Goal: Find specific page/section: Find specific page/section

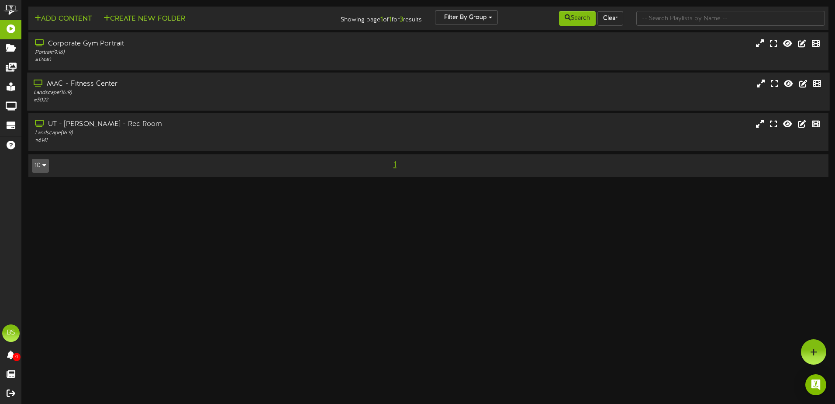
click at [148, 86] on div "MAC - Fitness Center" at bounding box center [194, 84] width 321 height 10
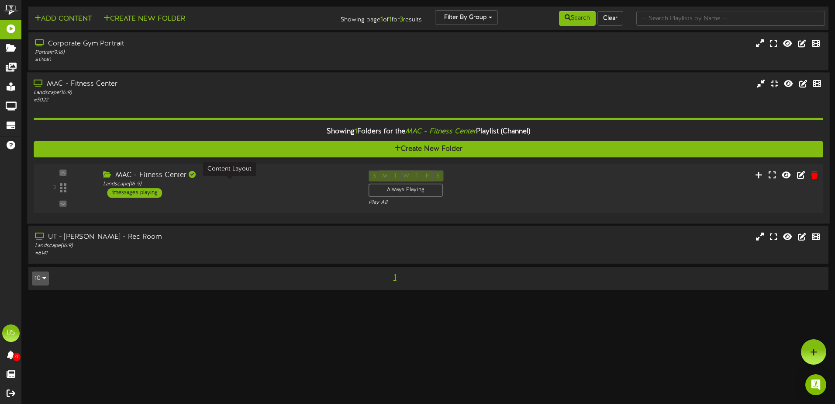
drag, startPoint x: 283, startPoint y: 187, endPoint x: 290, endPoint y: 185, distance: 7.9
click at [285, 186] on div "Landscape ( 16:9 )" at bounding box center [229, 183] width 252 height 7
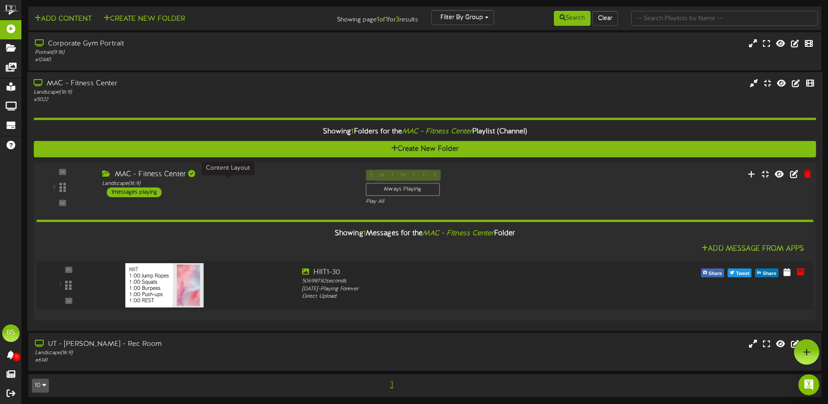
click at [290, 185] on div "Landscape ( 16:9 )" at bounding box center [227, 182] width 250 height 7
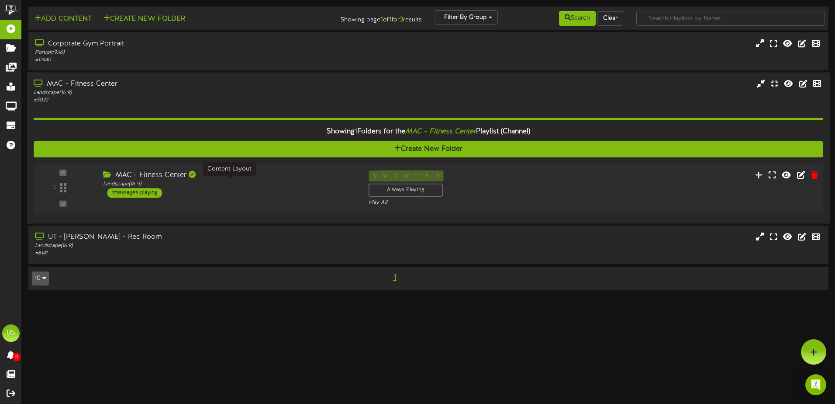
click at [263, 186] on div "Landscape ( 16:9 )" at bounding box center [229, 183] width 252 height 7
